Goal: Check status

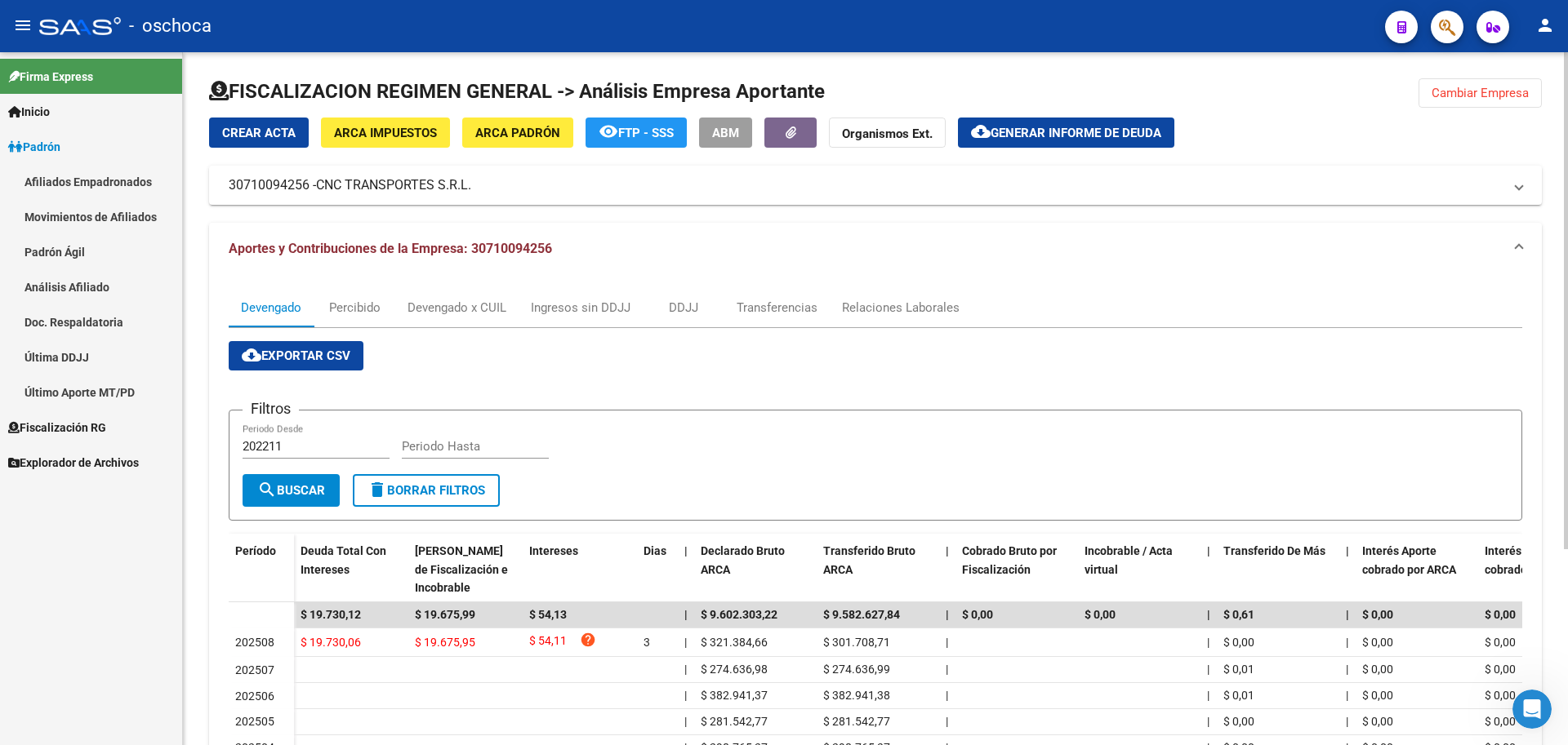
click at [1485, 95] on span "Cambiar Empresa" at bounding box center [1480, 93] width 97 height 15
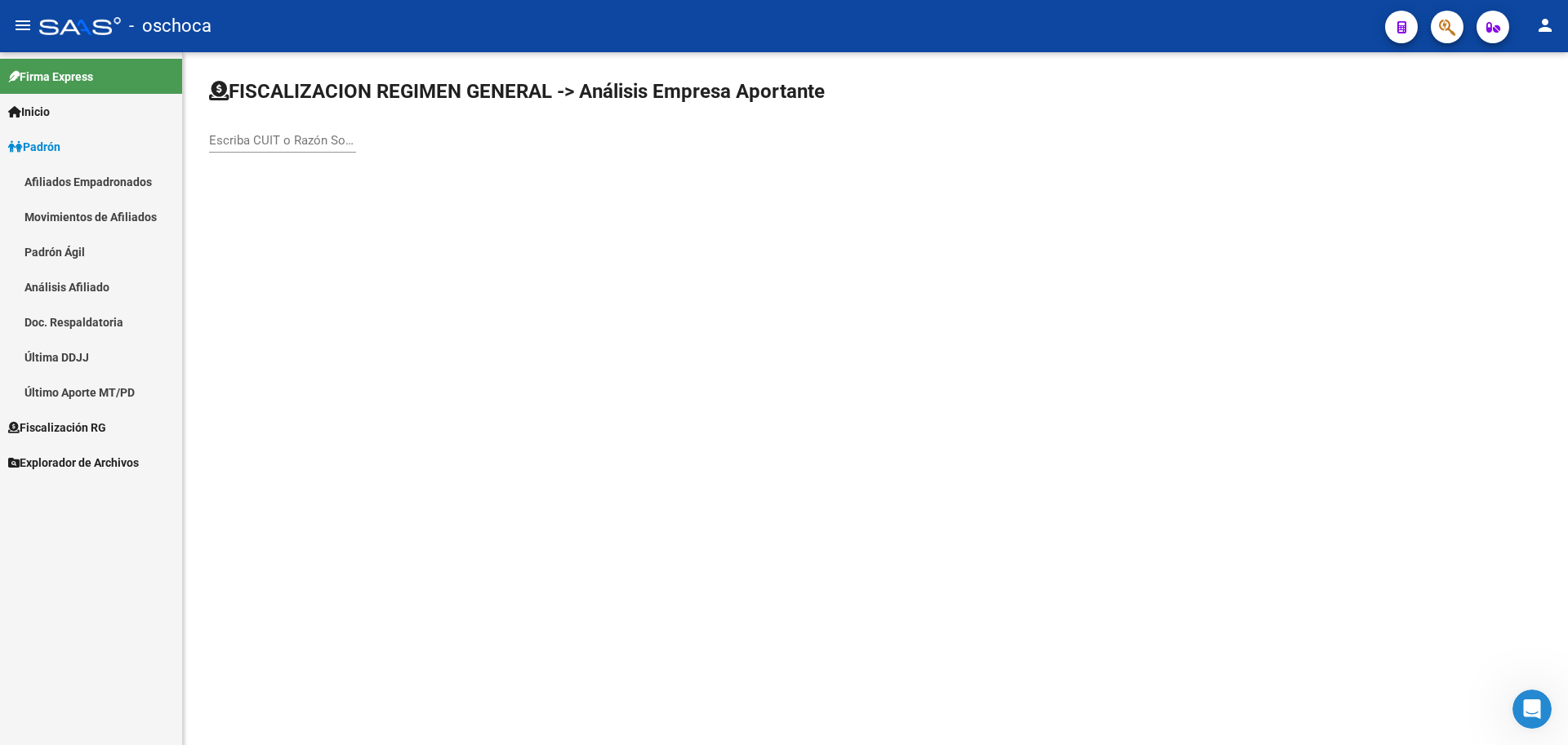
click at [217, 133] on div "Escriba CUIT o Razón Social para buscar" at bounding box center [282, 135] width 147 height 35
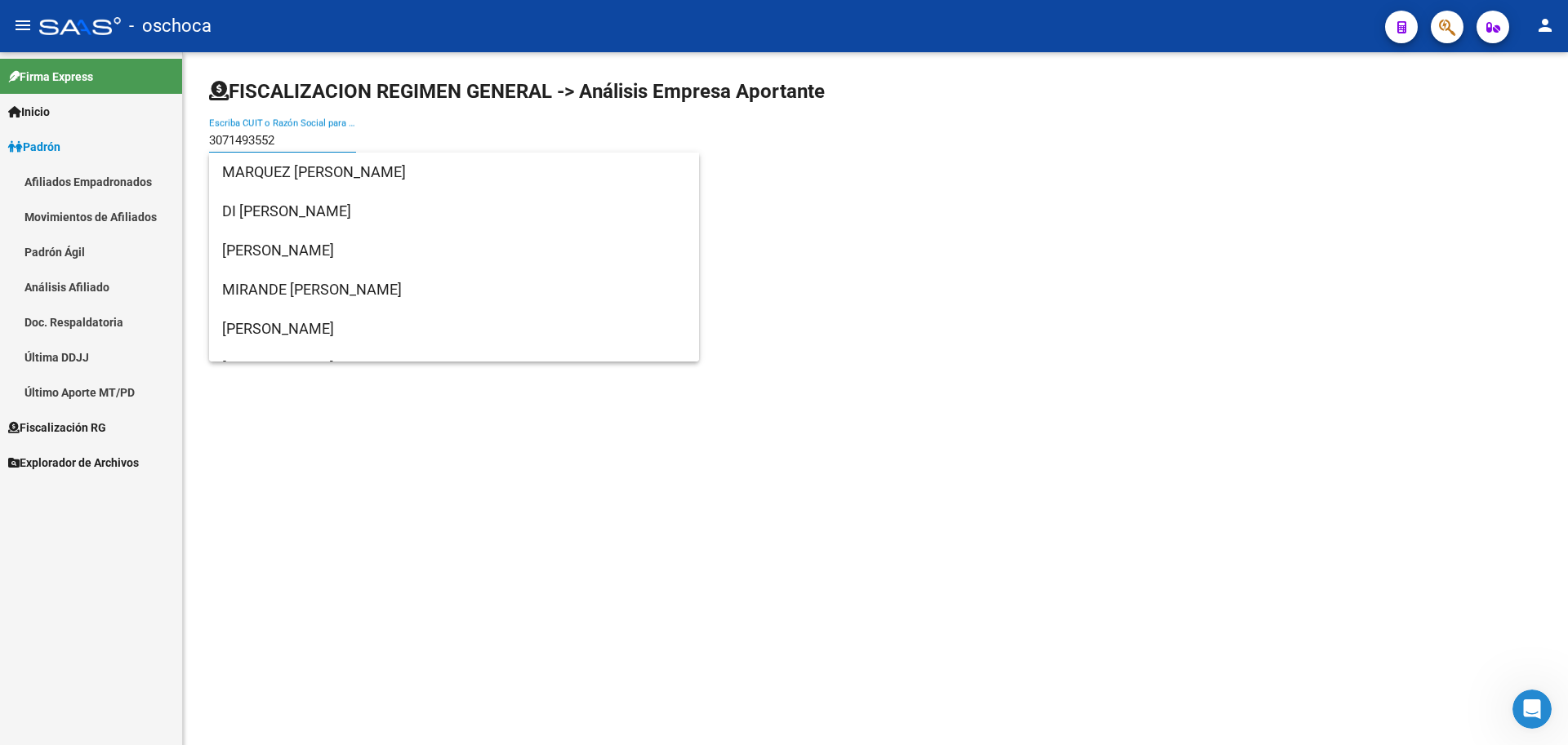
type input "30714935522"
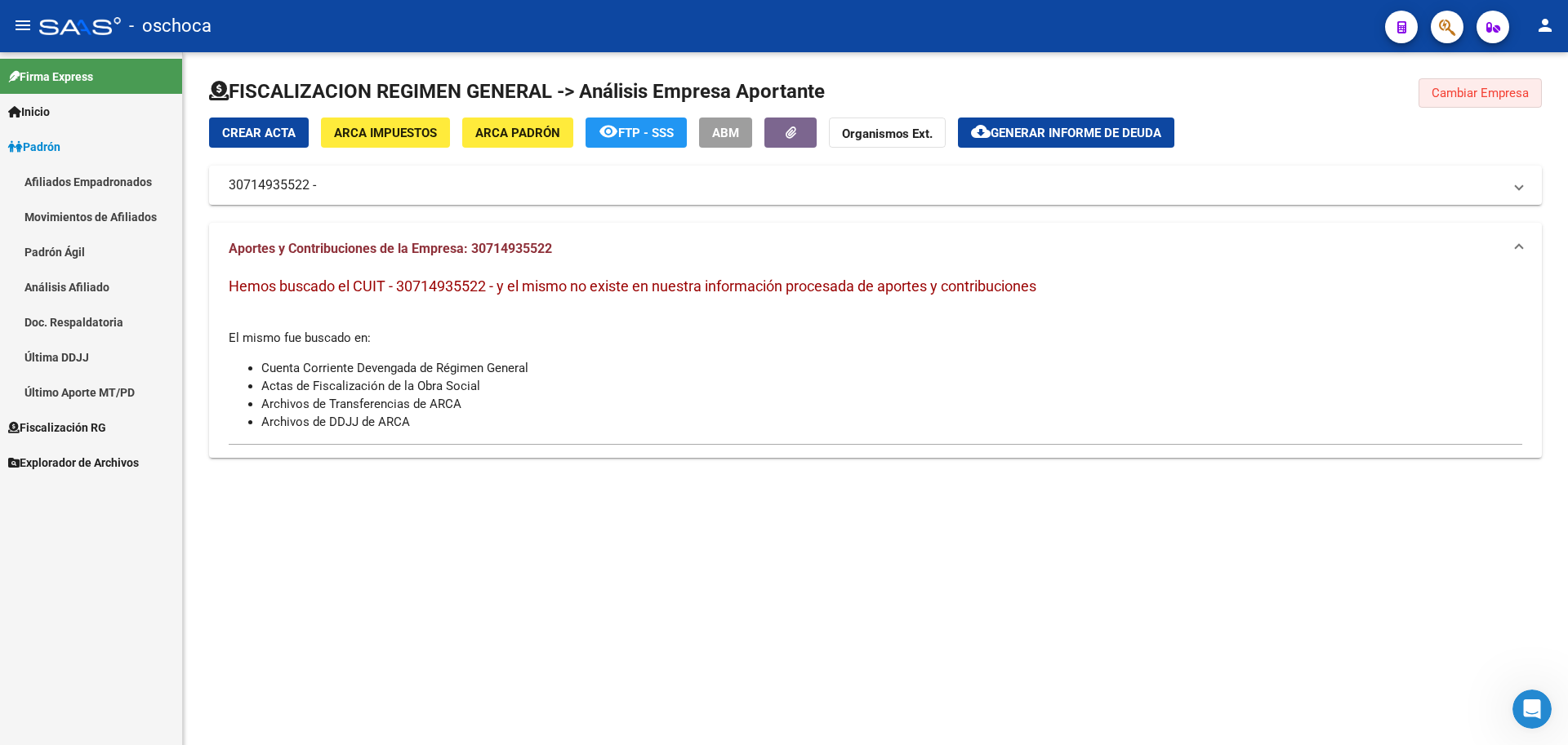
click at [1446, 107] on button "Cambiar Empresa" at bounding box center [1480, 92] width 123 height 29
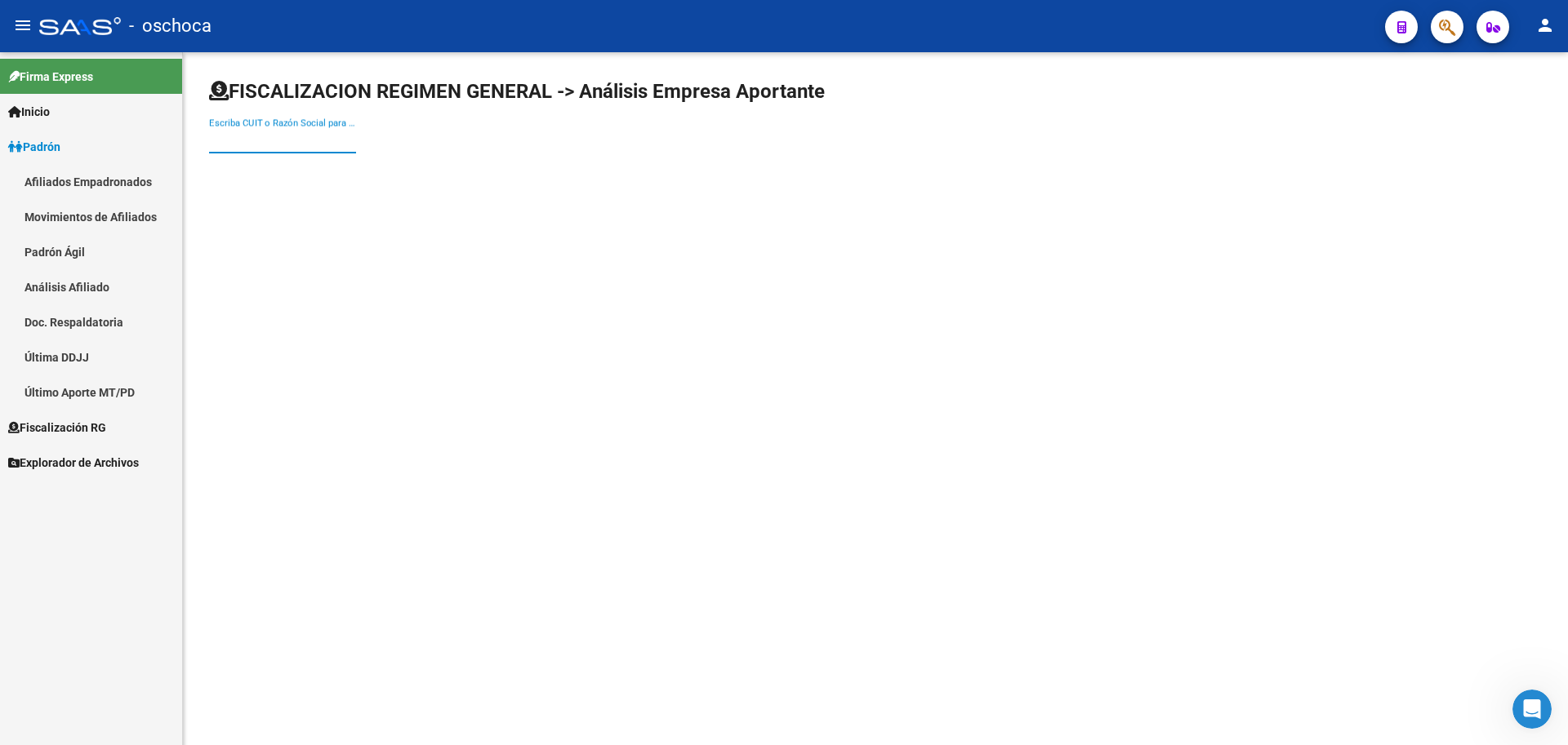
click at [241, 144] on input "Escriba CUIT o Razón Social para buscar" at bounding box center [282, 140] width 147 height 15
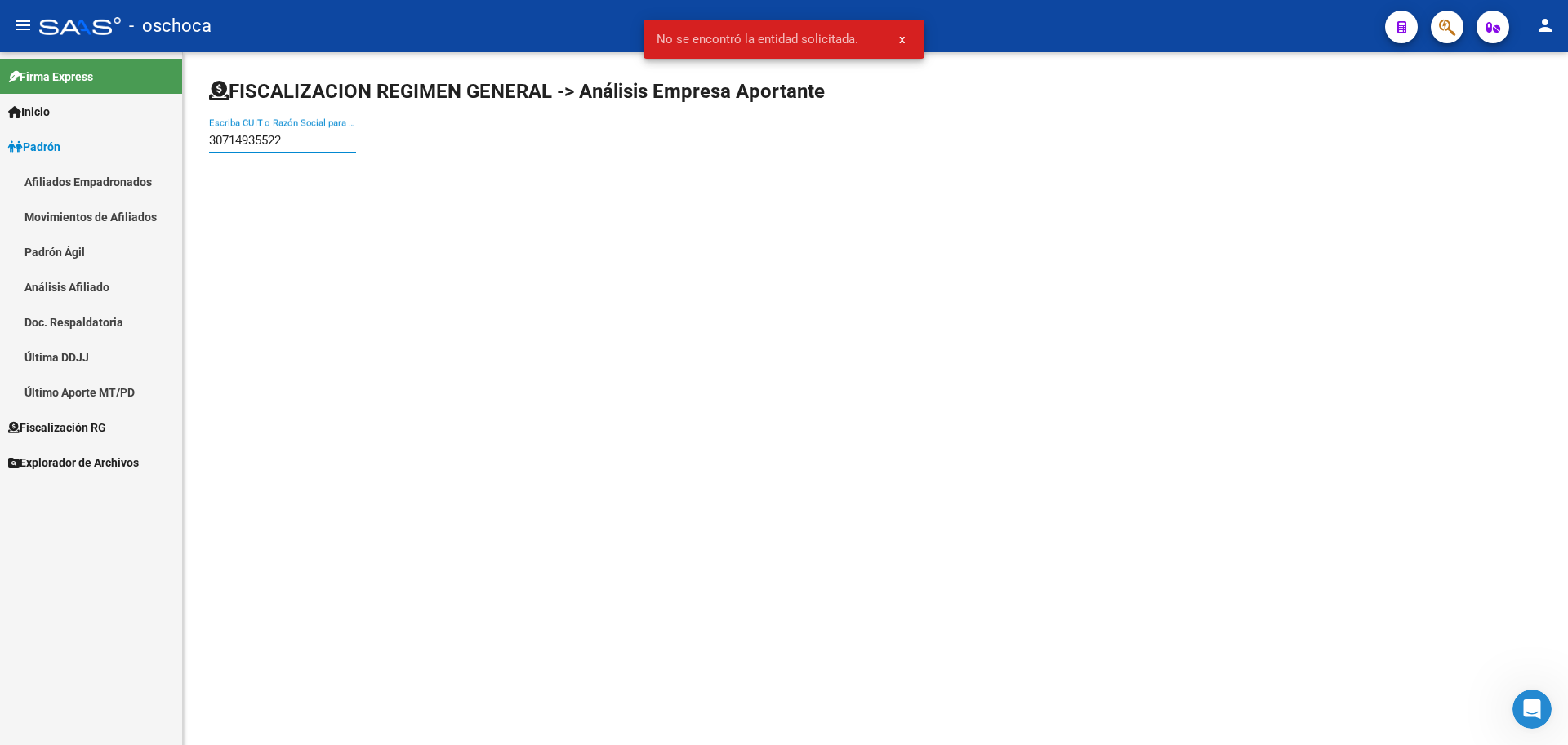
type input "30714935522"
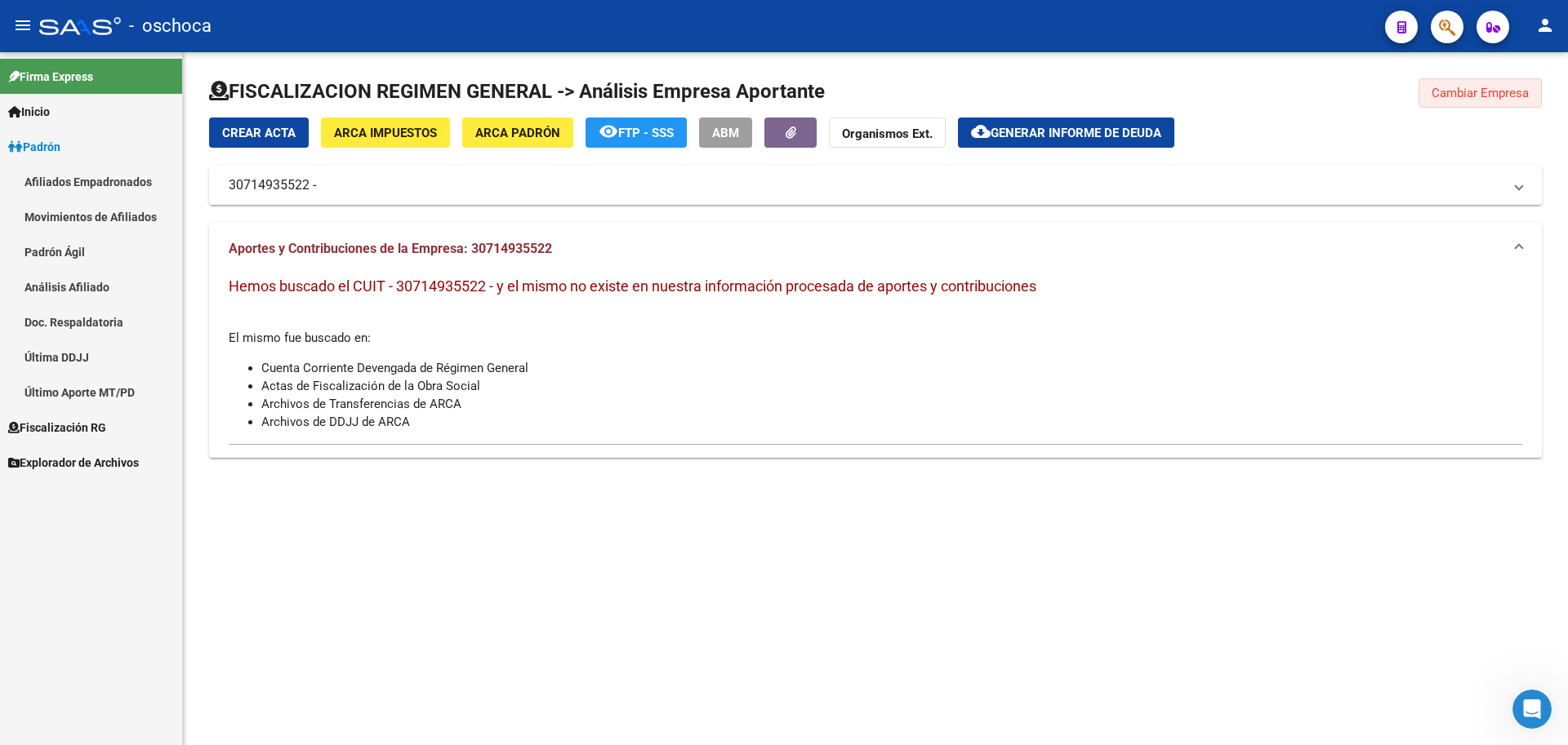
click at [1483, 93] on span "Cambiar Empresa" at bounding box center [1480, 93] width 97 height 15
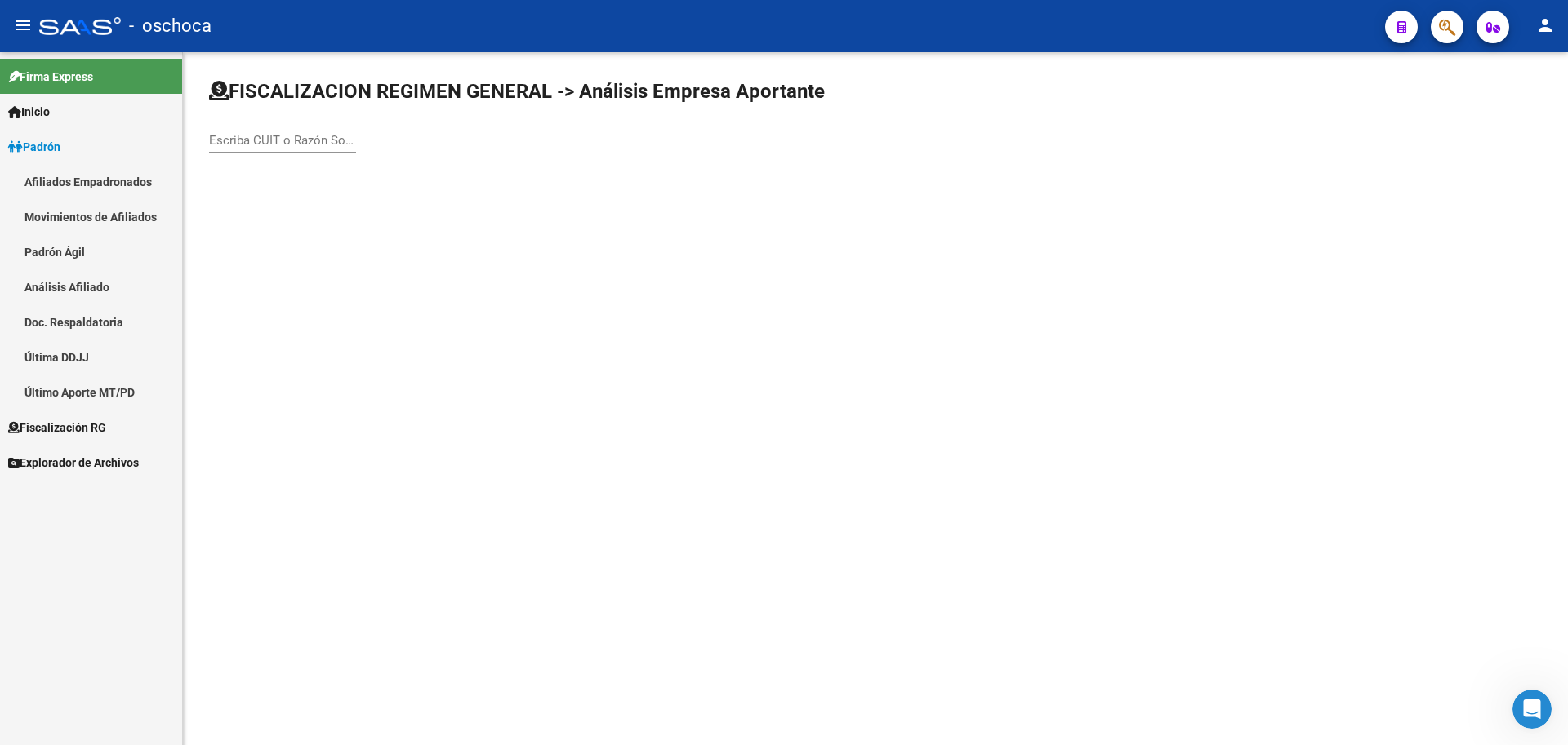
click at [229, 147] on input "Escriba CUIT o Razón Social para buscar" at bounding box center [282, 140] width 147 height 15
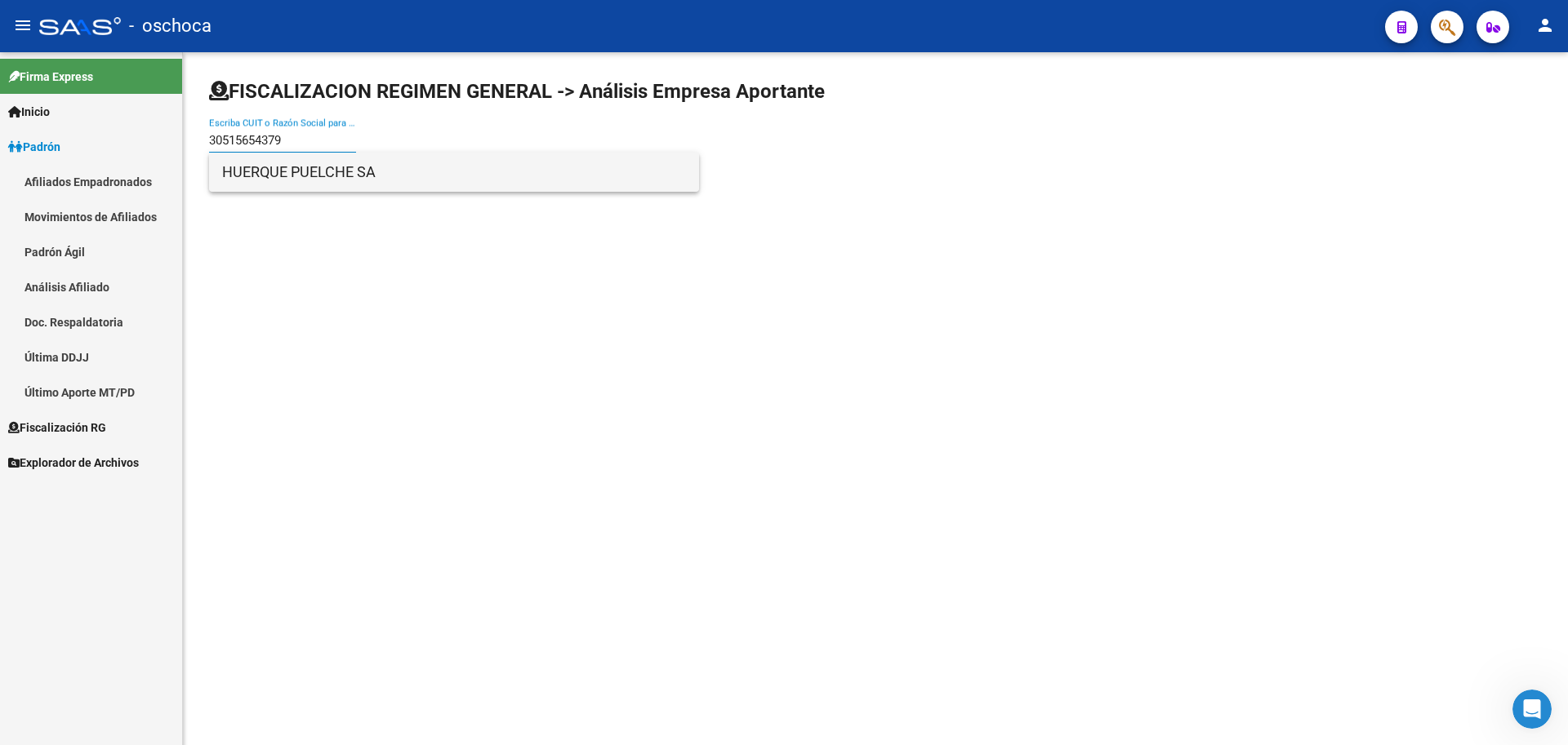
type input "30515654379"
click at [241, 161] on span "HUERQUE PUELCHE SA" at bounding box center [454, 172] width 464 height 39
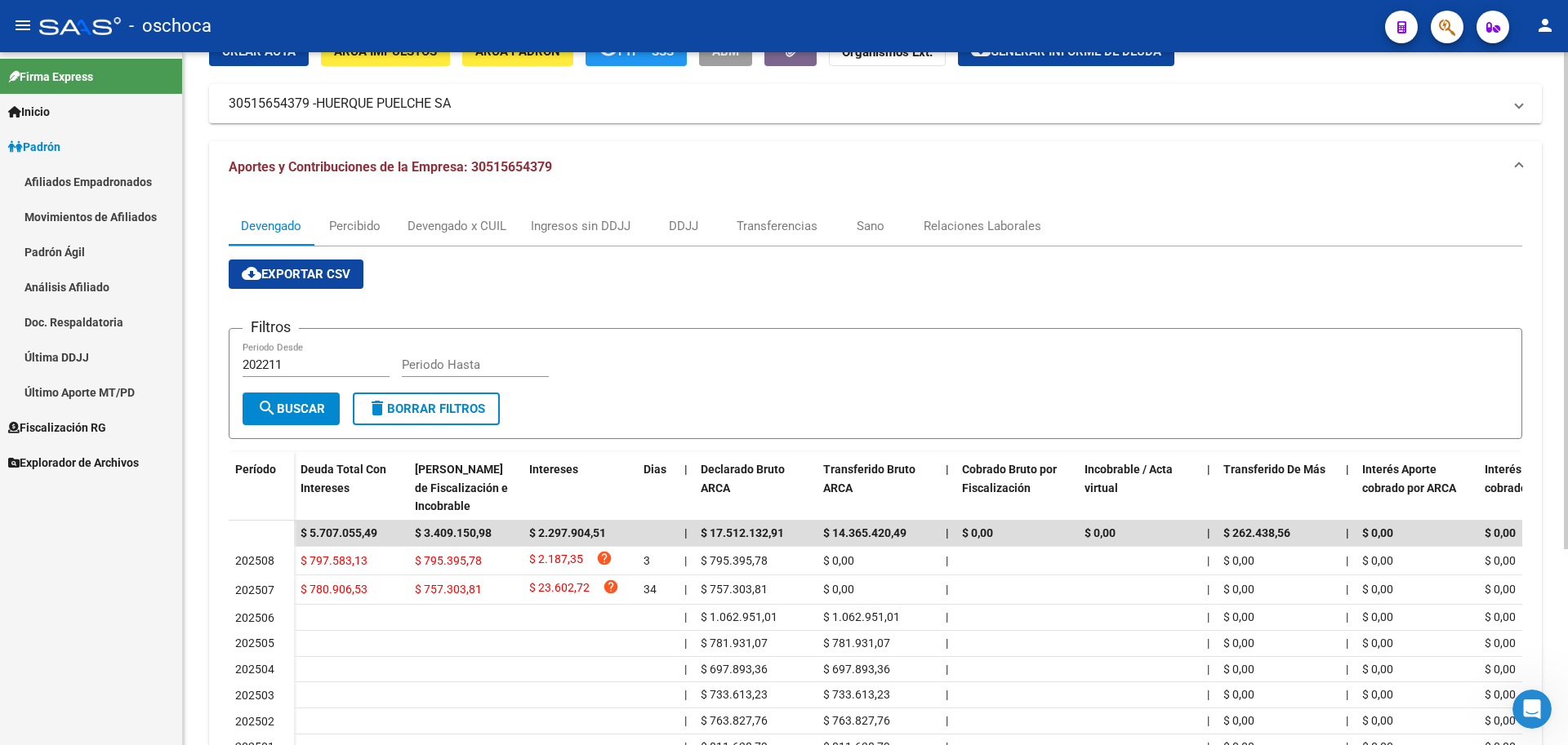
scroll to position [274, 0]
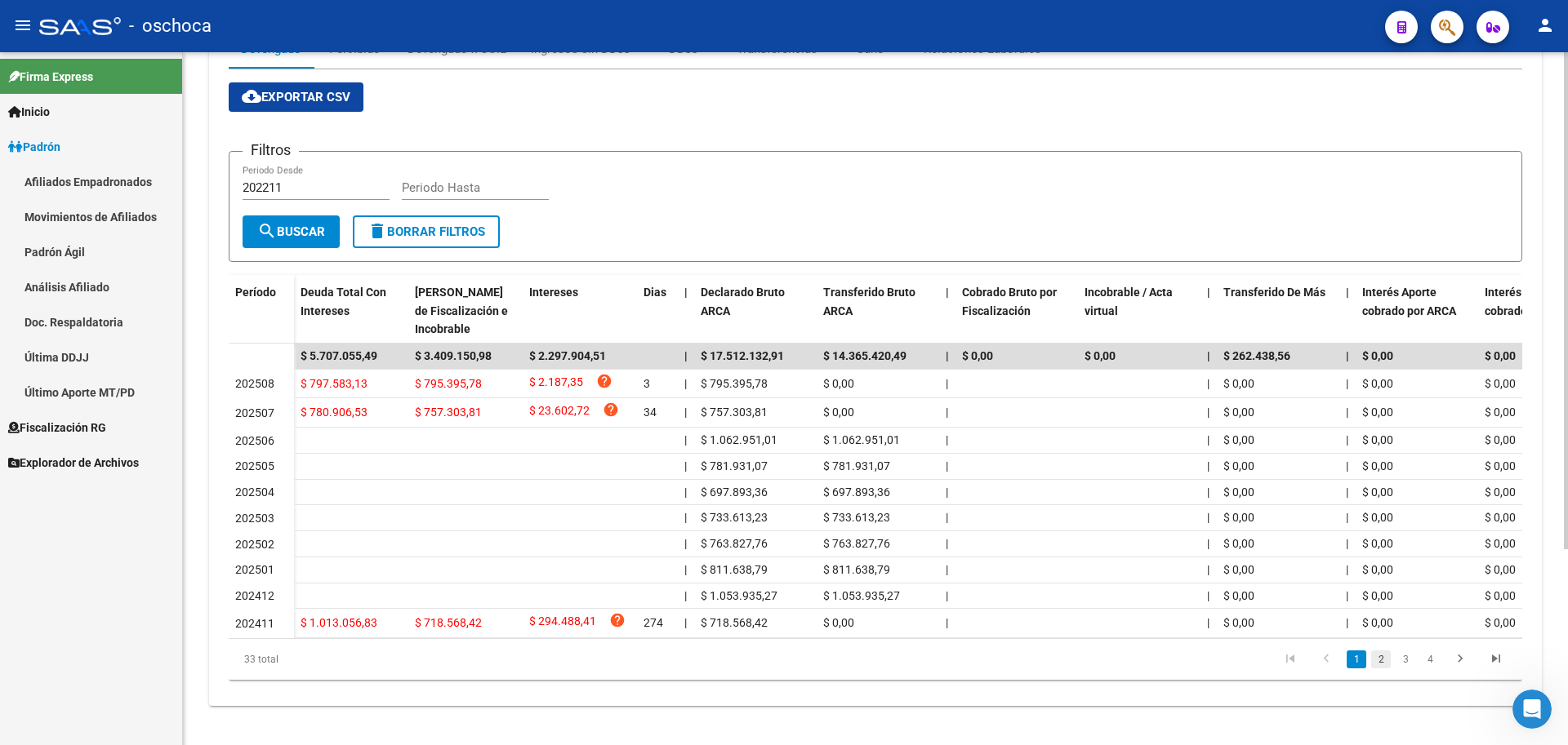
click at [1386, 660] on link "2" at bounding box center [1381, 659] width 19 height 18
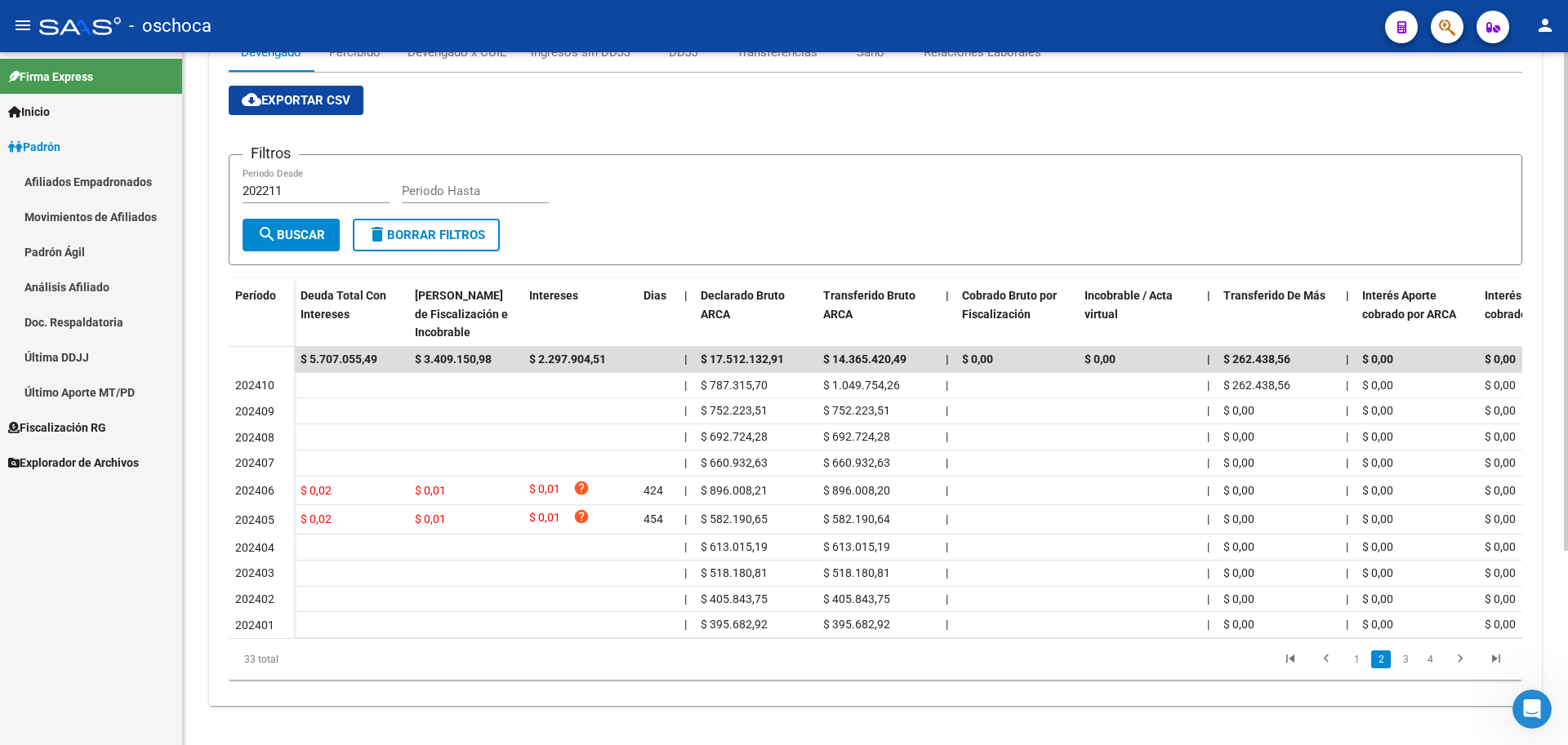
scroll to position [269, 0]
click at [1402, 661] on link "3" at bounding box center [1406, 659] width 19 height 18
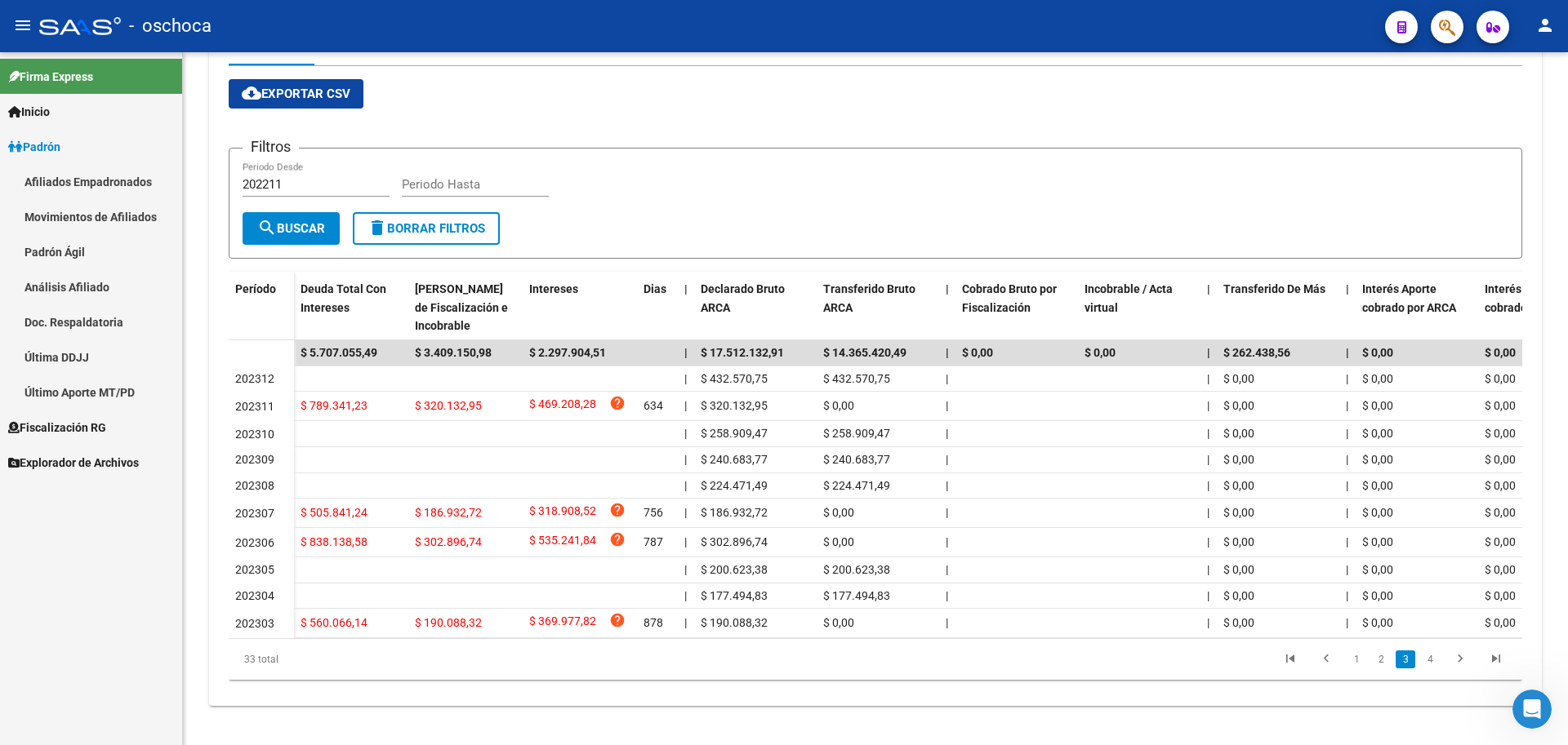
click at [1366, 668] on li "1" at bounding box center [1356, 660] width 25 height 28
click at [1358, 669] on link "1" at bounding box center [1356, 659] width 19 height 18
